Goal: Transaction & Acquisition: Purchase product/service

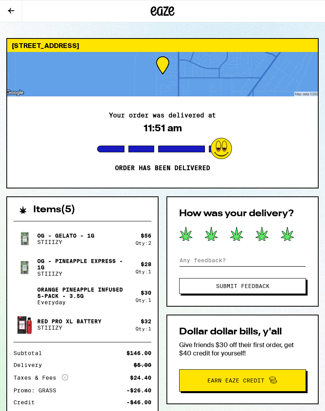
click at [217, 259] on input at bounding box center [242, 260] width 127 height 12
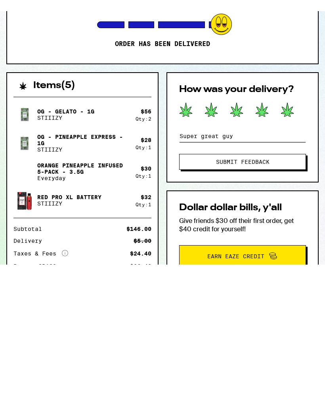
type input "Super great guy"
click at [234, 278] on button "Submit Feedback" at bounding box center [242, 286] width 127 height 16
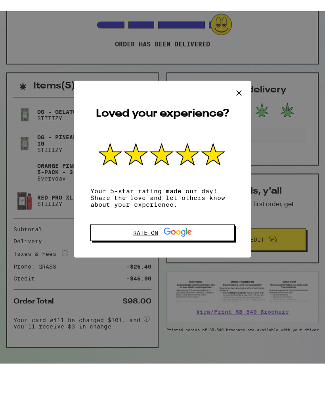
scroll to position [97, 0]
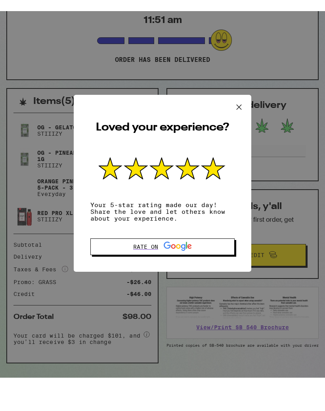
click at [238, 115] on icon at bounding box center [239, 117] width 5 height 5
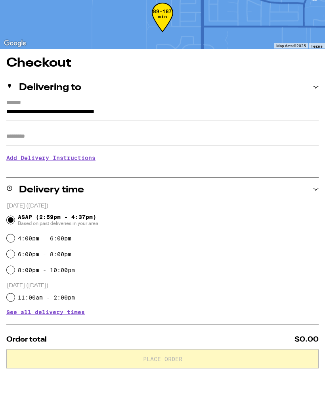
click at [313, 112] on div "Delivering to" at bounding box center [162, 124] width 312 height 24
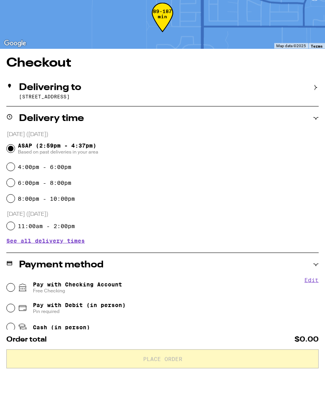
scroll to position [131, 0]
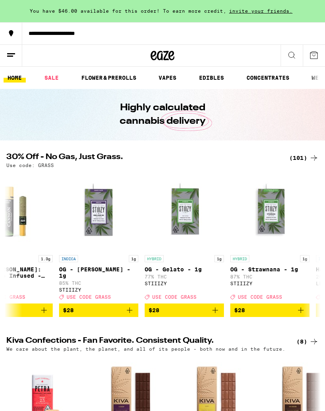
scroll to position [0, 3631]
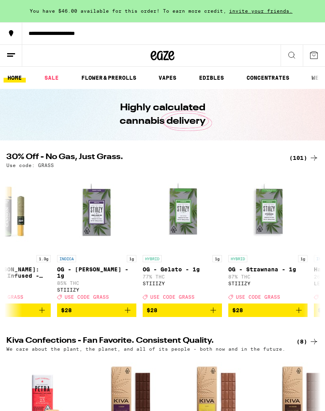
click at [208, 315] on icon "Add to bag" at bounding box center [213, 310] width 10 height 10
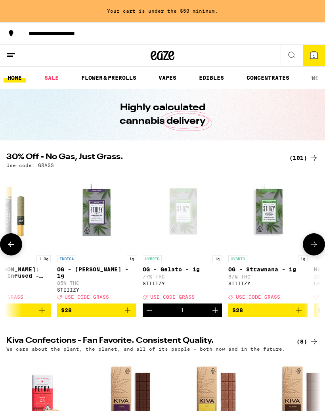
click at [212, 315] on icon "Increment" at bounding box center [215, 310] width 10 height 10
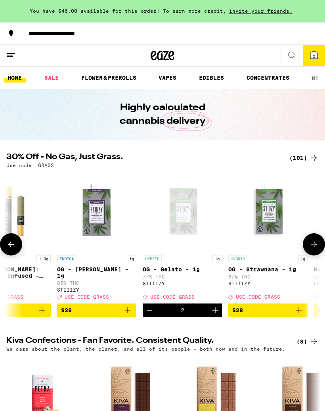
click at [310, 53] on icon at bounding box center [313, 55] width 7 height 7
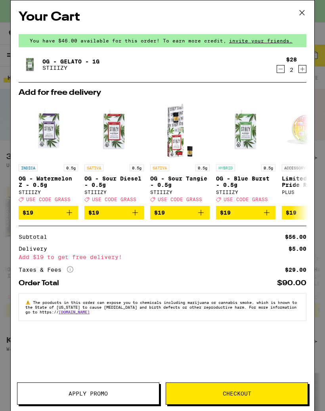
click at [301, 69] on icon "Increment" at bounding box center [302, 69] width 7 height 10
click at [281, 71] on icon "Decrement" at bounding box center [280, 69] width 7 height 10
click at [280, 73] on icon "Decrement" at bounding box center [280, 69] width 7 height 10
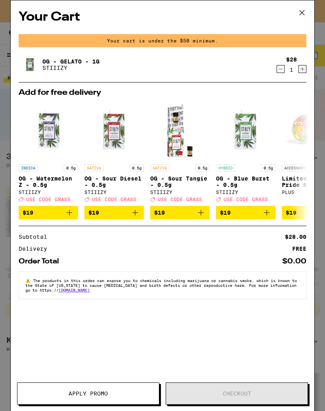
click at [306, 62] on div "$28 1" at bounding box center [292, 64] width 30 height 17
click at [302, 69] on icon "Increment" at bounding box center [302, 69] width 7 height 10
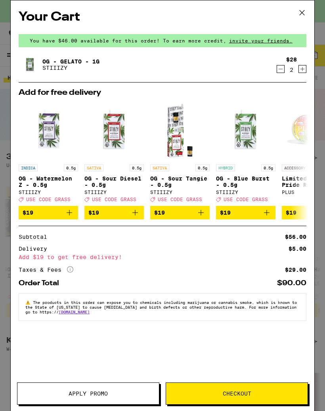
click at [303, 11] on icon at bounding box center [302, 13] width 12 height 12
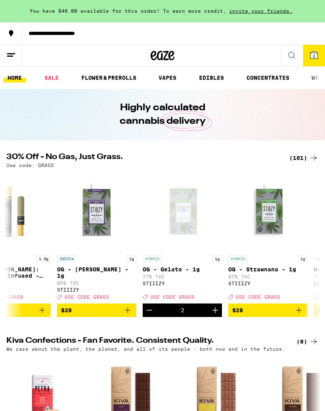
click at [148, 310] on icon "Decrement" at bounding box center [150, 310] width 6 height 0
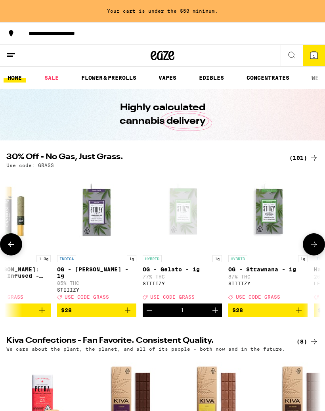
click at [148, 315] on icon "Decrement" at bounding box center [150, 310] width 10 height 10
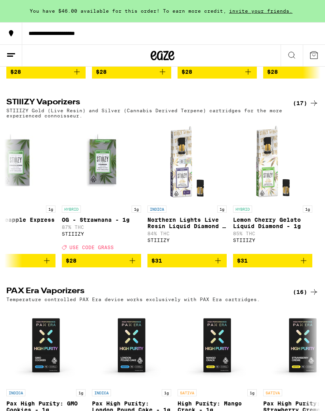
scroll to position [0, 1143]
click at [301, 265] on icon "Add to bag" at bounding box center [304, 261] width 10 height 10
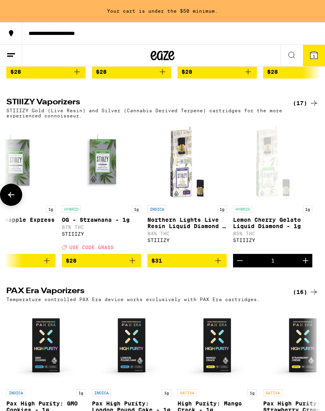
click at [305, 265] on icon "Increment" at bounding box center [306, 261] width 10 height 10
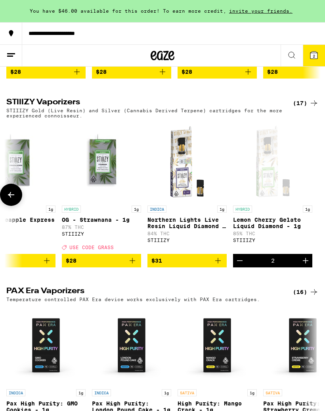
click at [312, 48] on button "2" at bounding box center [314, 55] width 22 height 21
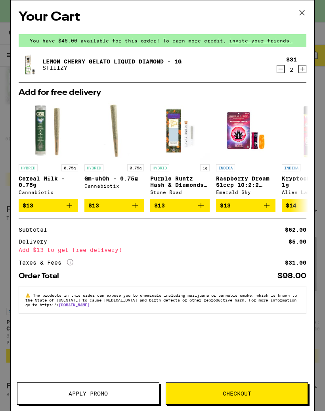
click at [305, 72] on icon "Increment" at bounding box center [302, 69] width 7 height 10
click at [304, 11] on icon at bounding box center [302, 13] width 12 height 12
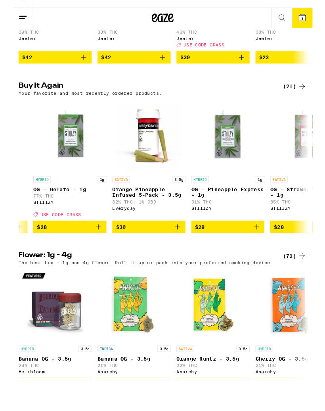
scroll to position [572, 0]
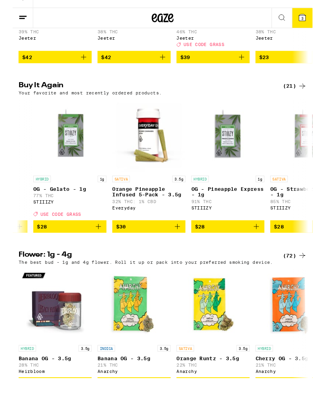
click at [174, 277] on icon "Add to bag" at bounding box center [179, 282] width 10 height 10
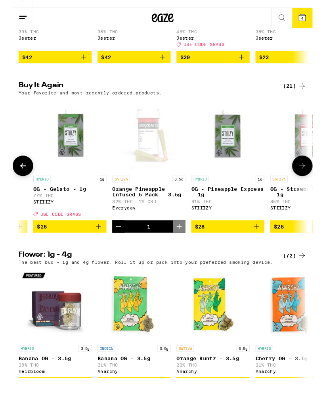
click at [95, 277] on icon "Add to bag" at bounding box center [93, 282] width 10 height 10
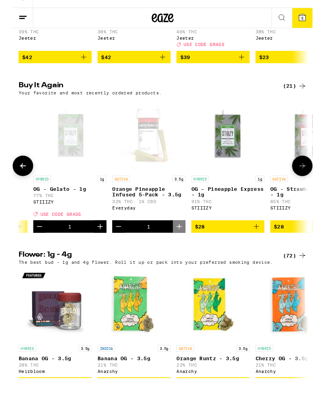
click at [114, 277] on icon "Decrement" at bounding box center [115, 282] width 10 height 10
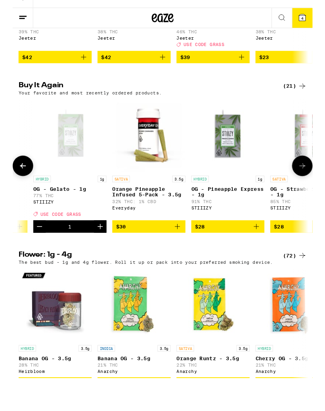
click at [316, 52] on icon at bounding box center [313, 55] width 7 height 7
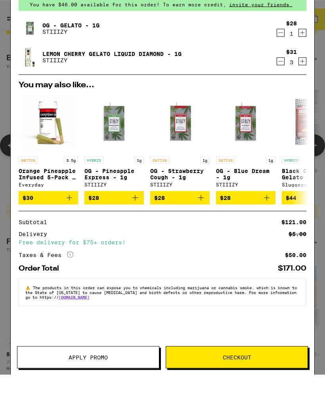
click at [112, 390] on span "Apply Promo" at bounding box center [87, 393] width 141 height 6
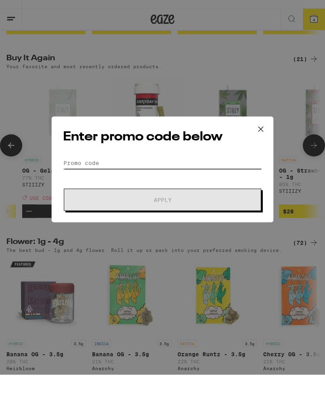
click at [86, 193] on input "Promo Code" at bounding box center [162, 199] width 199 height 12
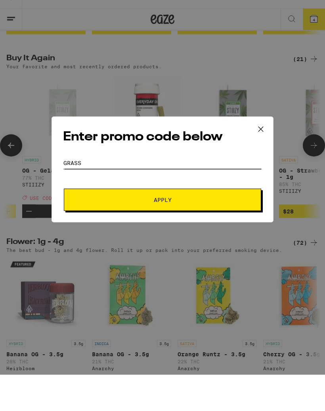
type input "Grass"
click at [115, 225] on button "Apply" at bounding box center [162, 236] width 197 height 22
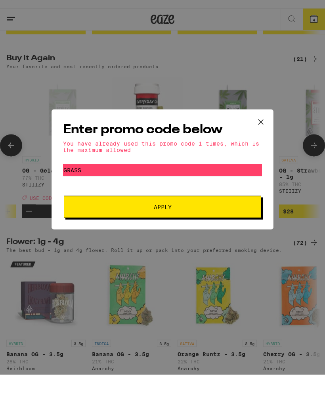
click at [267, 146] on button at bounding box center [261, 158] width 25 height 25
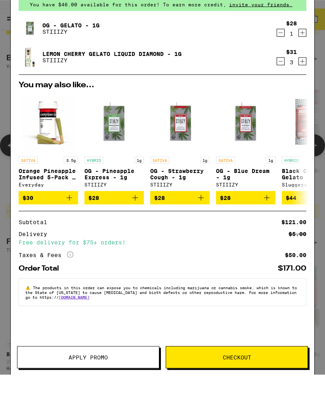
click at [285, 85] on div "$31 3" at bounding box center [292, 93] width 30 height 17
click at [282, 93] on icon "Decrement" at bounding box center [280, 98] width 7 height 10
click at [277, 93] on icon "Decrement" at bounding box center [280, 98] width 7 height 10
